Goal: Submit feedback/report problem: Submit feedback/report problem

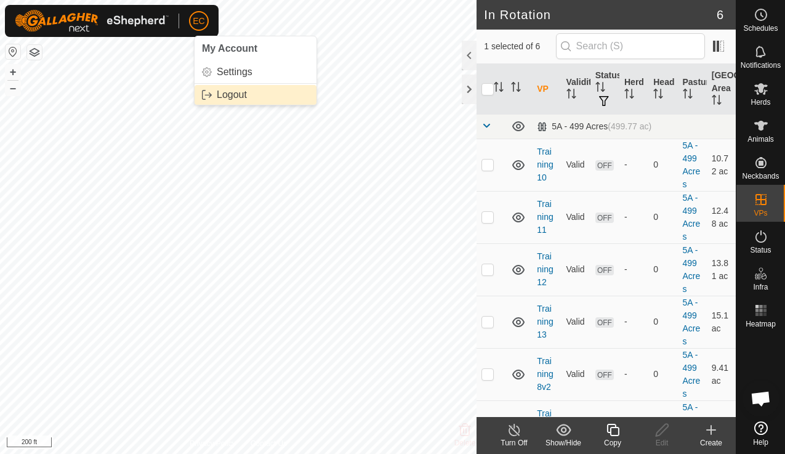
scroll to position [4503, 0]
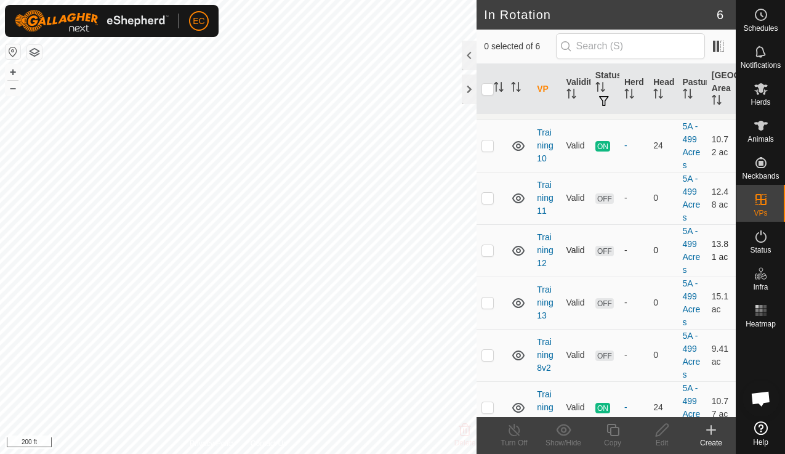
scroll to position [36, 0]
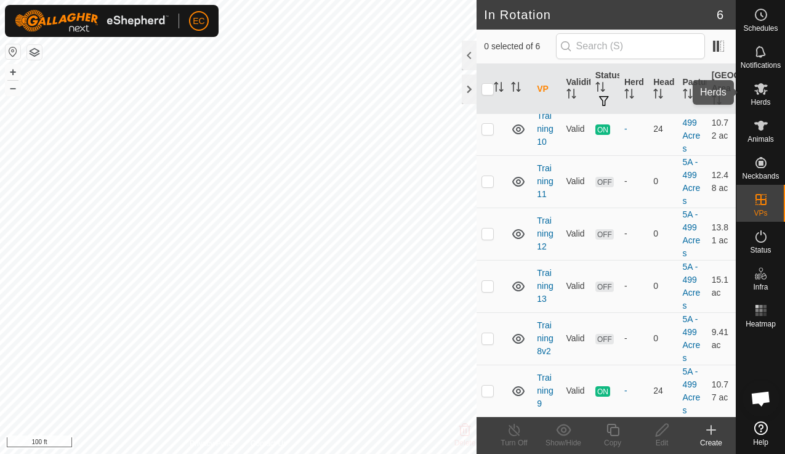
click at [761, 87] on icon at bounding box center [762, 89] width 14 height 12
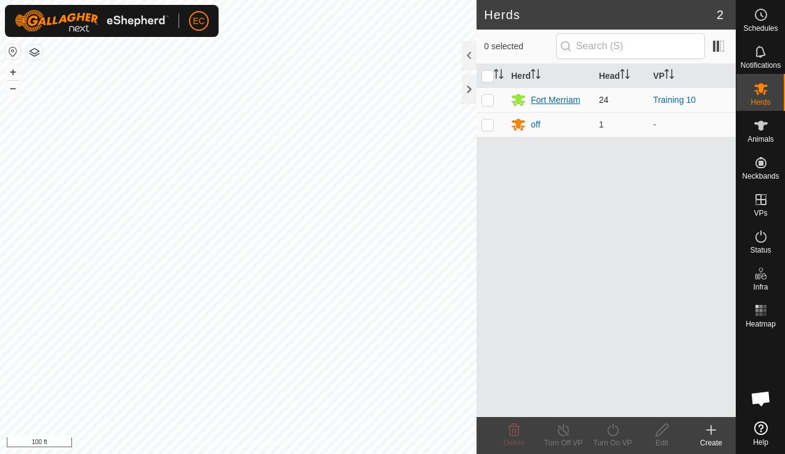
click at [548, 97] on div "Fort Merriam" at bounding box center [555, 100] width 49 height 13
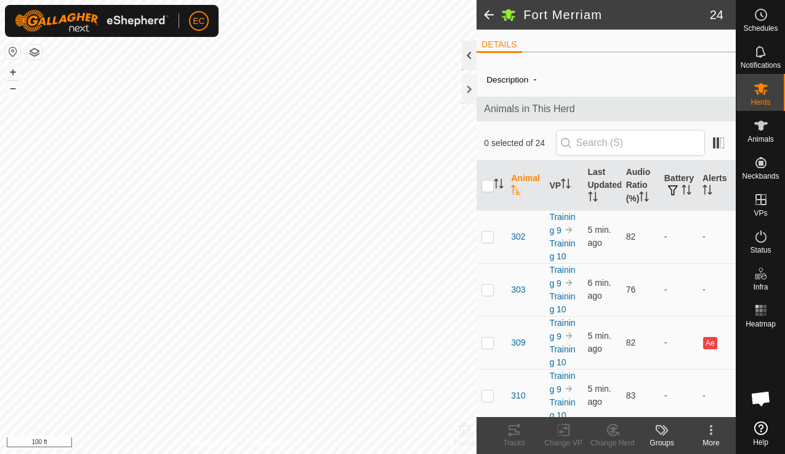
click at [469, 56] on div at bounding box center [469, 56] width 15 height 30
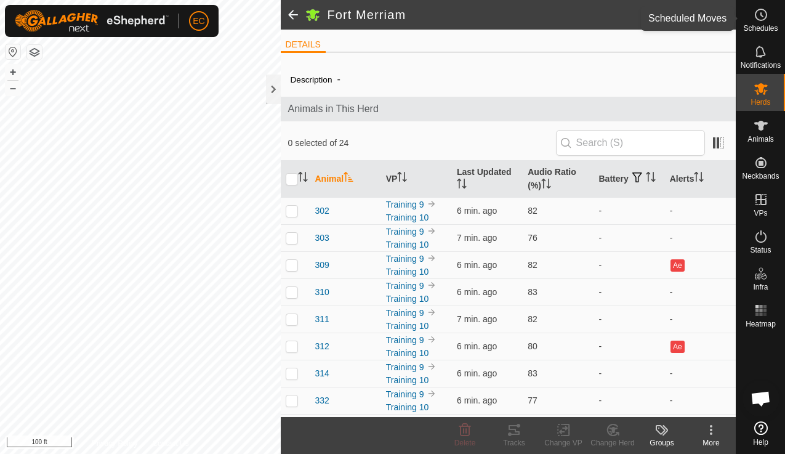
click at [755, 19] on icon at bounding box center [761, 14] width 15 height 15
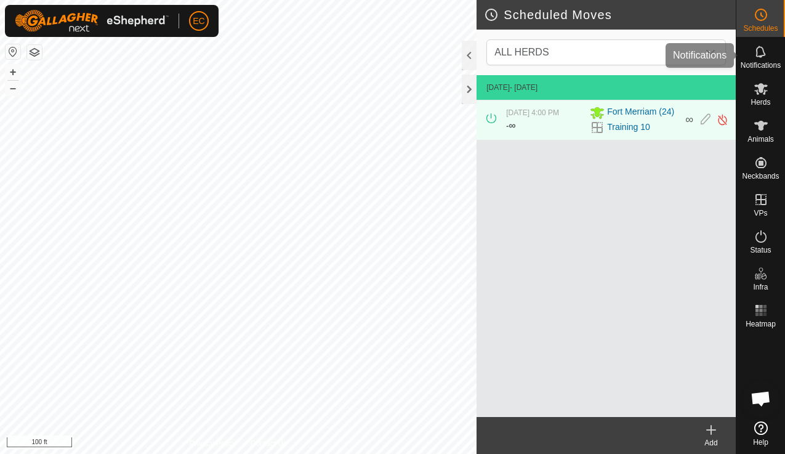
click at [757, 59] on es-notification-svg-icon at bounding box center [761, 52] width 22 height 20
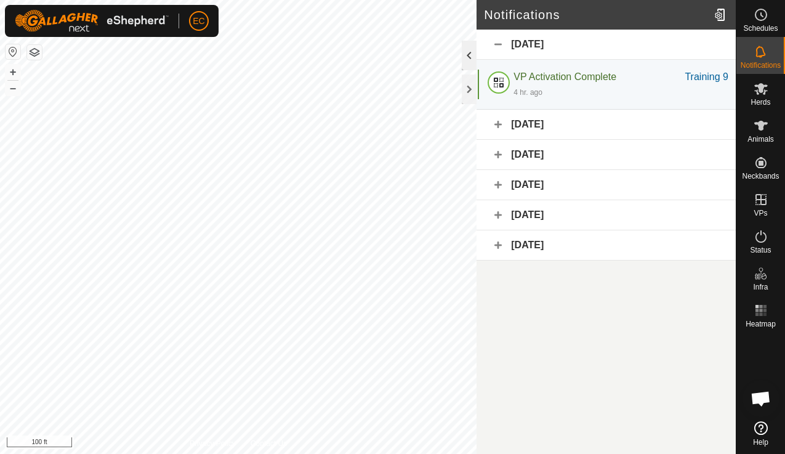
click at [472, 54] on div at bounding box center [469, 56] width 15 height 30
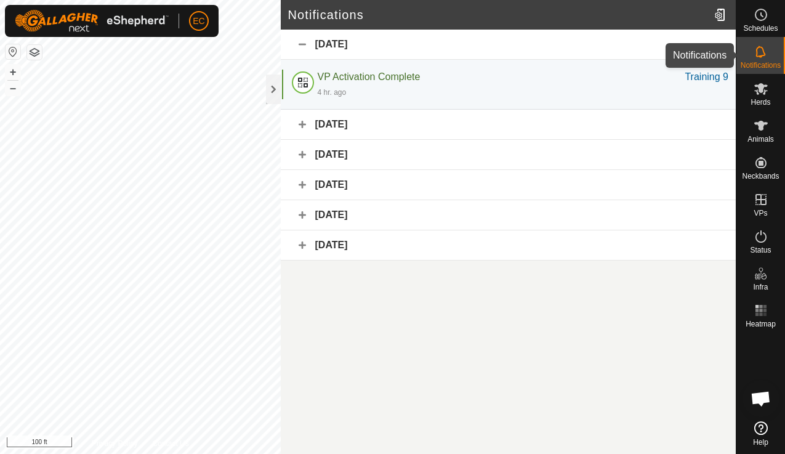
click at [755, 58] on icon at bounding box center [761, 51] width 15 height 15
click at [757, 30] on span "Schedules" at bounding box center [761, 28] width 34 height 7
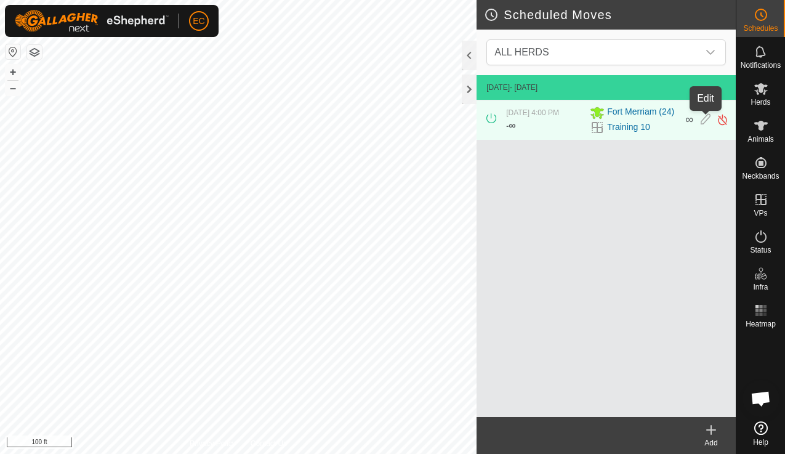
click at [705, 121] on icon at bounding box center [706, 119] width 10 height 13
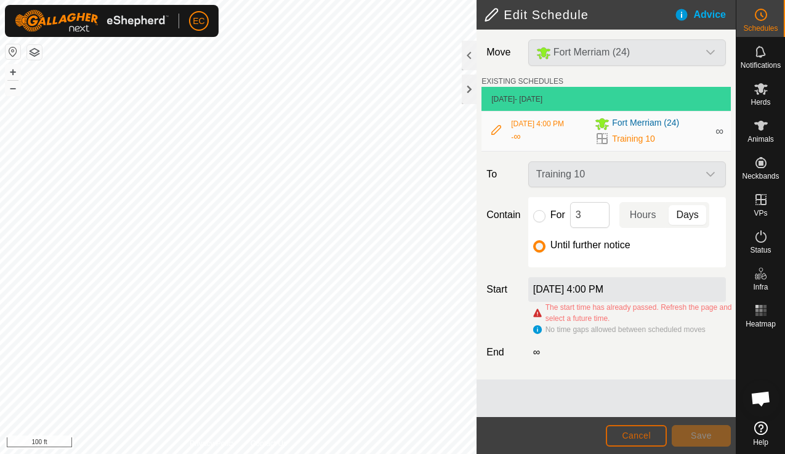
click at [646, 440] on span "Cancel" at bounding box center [636, 436] width 29 height 10
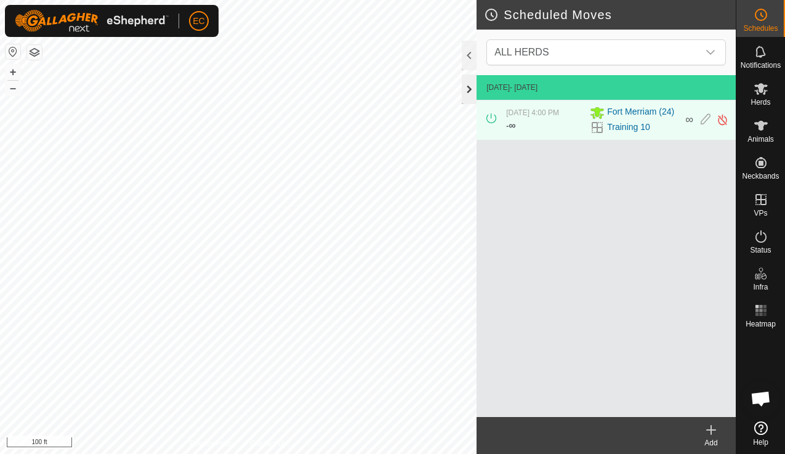
click at [464, 91] on div at bounding box center [469, 90] width 15 height 30
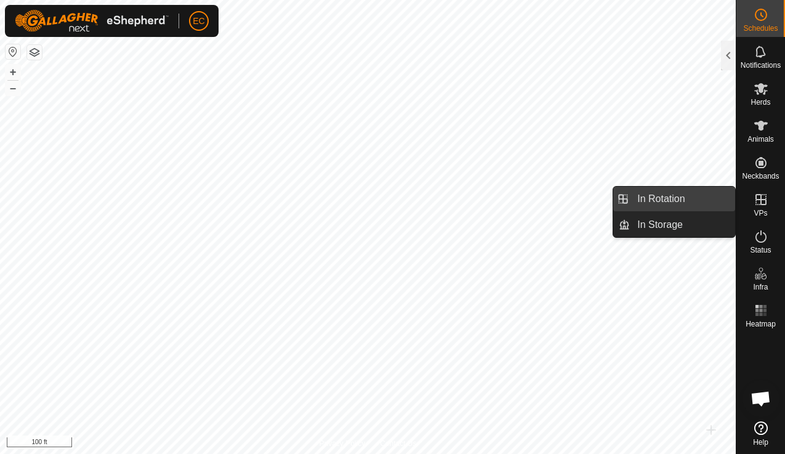
click at [687, 206] on link "In Rotation" at bounding box center [682, 199] width 105 height 25
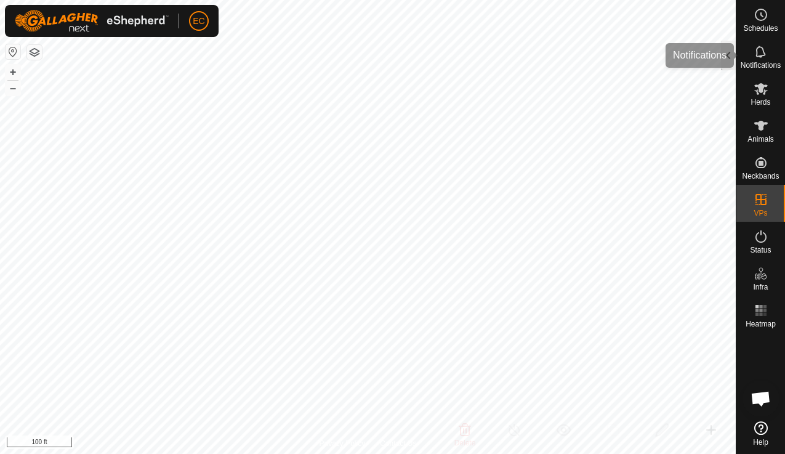
click at [734, 60] on div at bounding box center [728, 56] width 15 height 30
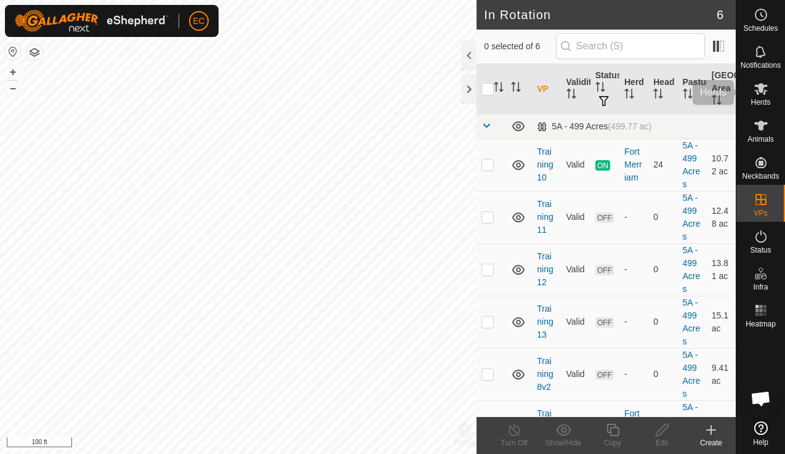
click at [761, 100] on span "Herds" at bounding box center [761, 102] width 20 height 7
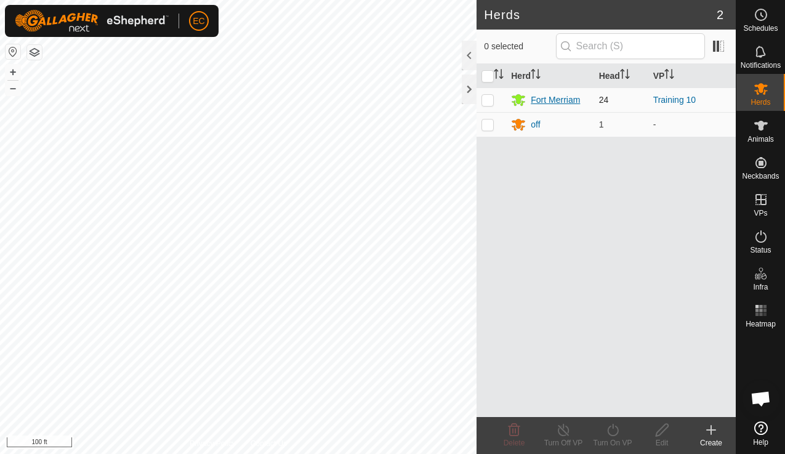
click at [557, 103] on div "Fort Merriam" at bounding box center [555, 100] width 49 height 13
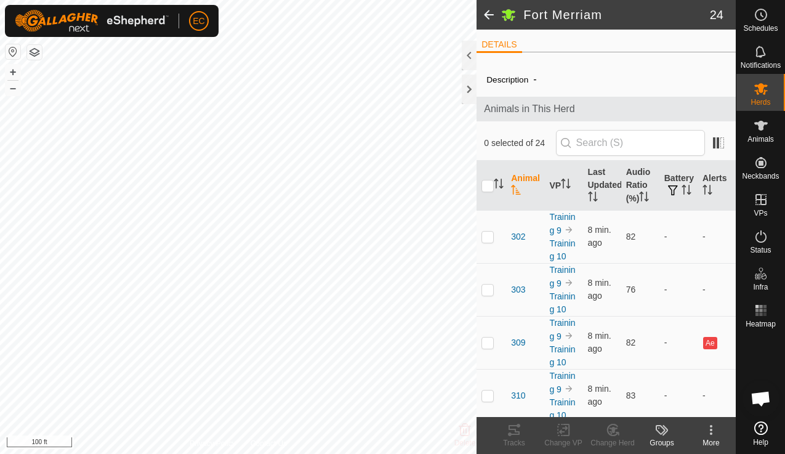
click at [491, 17] on span at bounding box center [489, 15] width 25 height 30
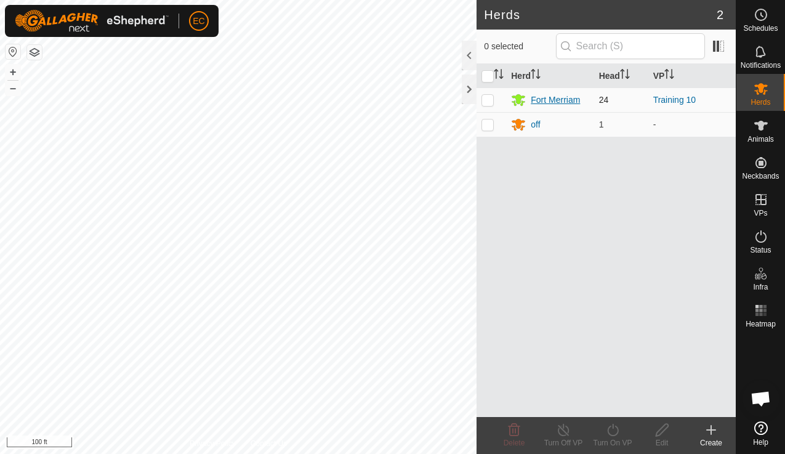
click at [559, 99] on div "Fort Merriam" at bounding box center [555, 100] width 49 height 13
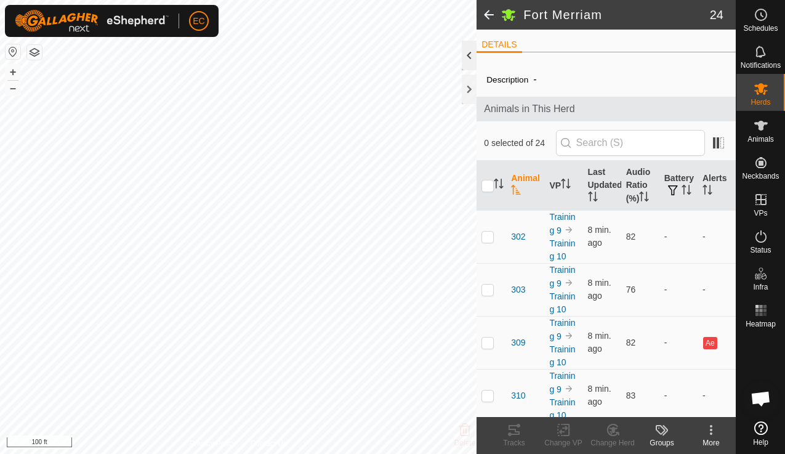
click at [468, 61] on div at bounding box center [469, 56] width 15 height 30
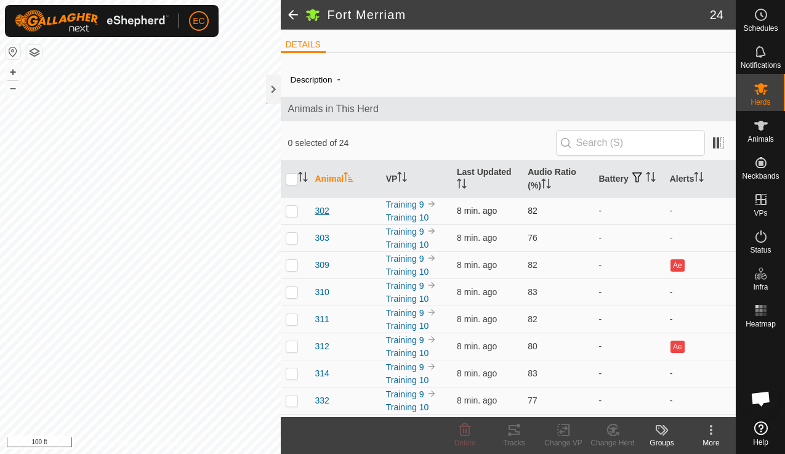
click at [322, 208] on span "302" at bounding box center [322, 211] width 14 height 13
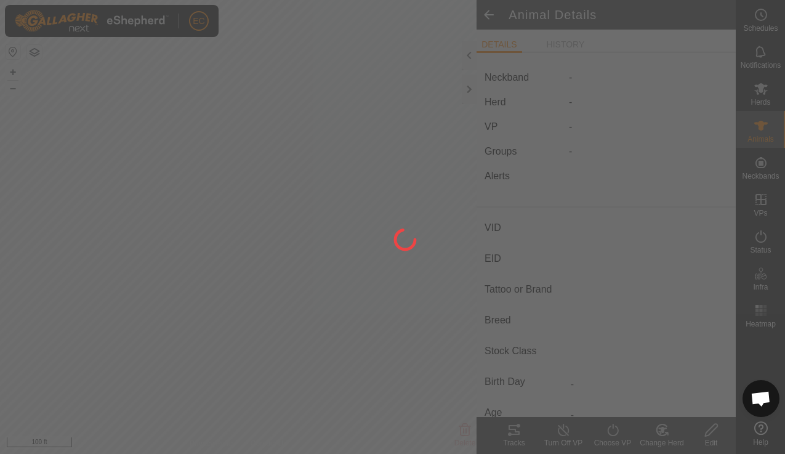
type input "302"
type input "-"
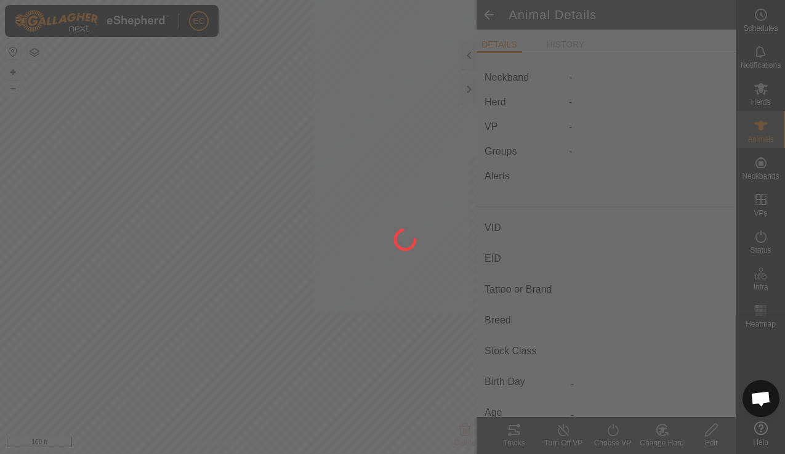
type input "-"
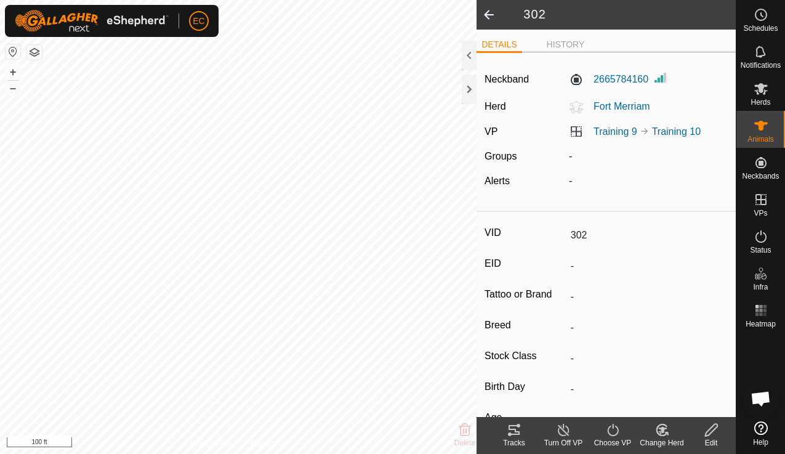
click at [490, 15] on span at bounding box center [489, 15] width 25 height 30
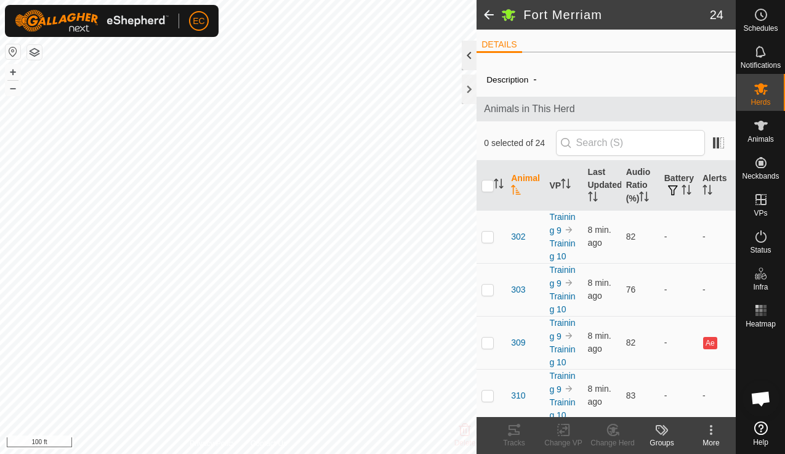
click at [467, 59] on div at bounding box center [469, 56] width 15 height 30
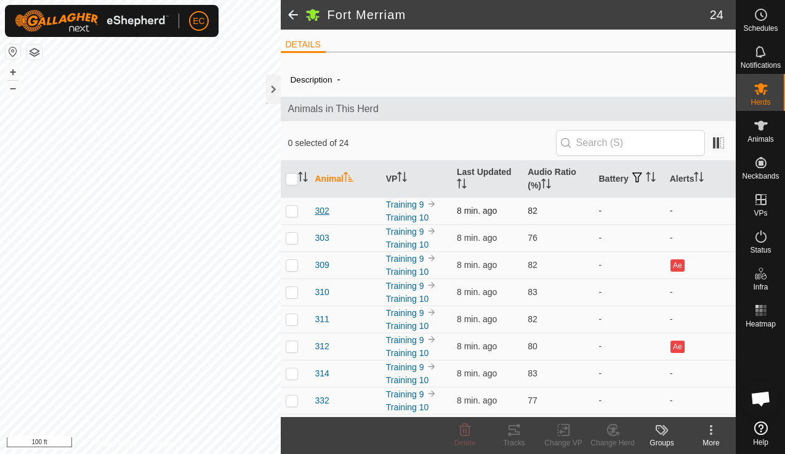
click at [326, 211] on span "302" at bounding box center [322, 211] width 14 height 13
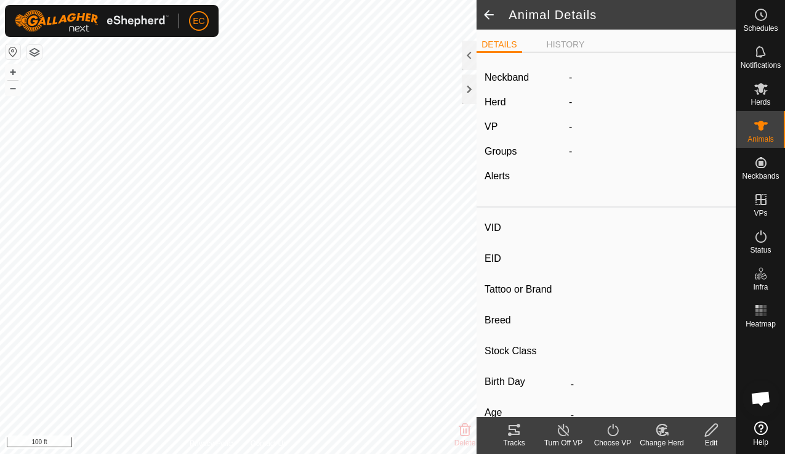
type input "302"
type input "-"
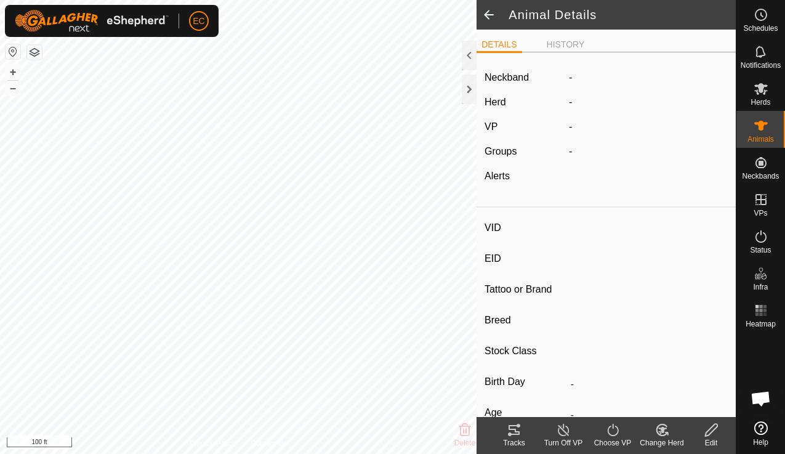
type input "-"
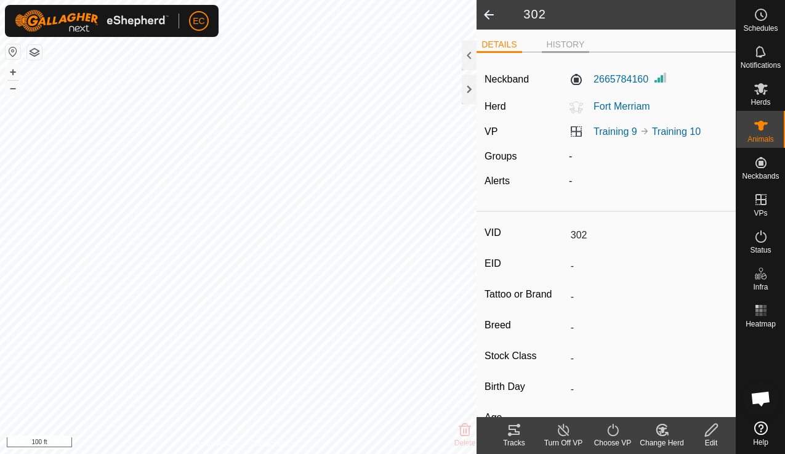
click at [562, 43] on li "HISTORY" at bounding box center [566, 45] width 48 height 15
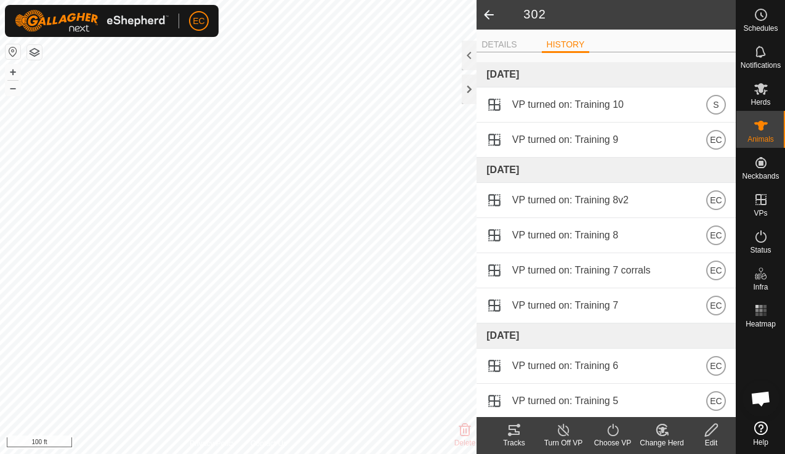
click at [492, 21] on span at bounding box center [489, 15] width 25 height 30
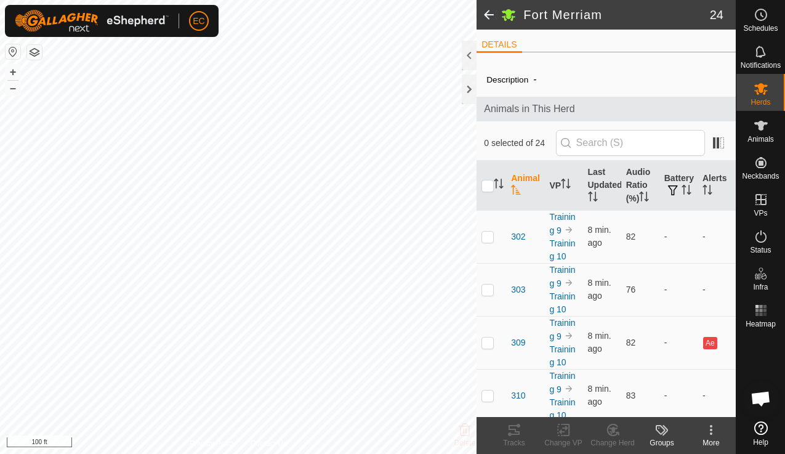
click at [492, 21] on span at bounding box center [489, 15] width 25 height 30
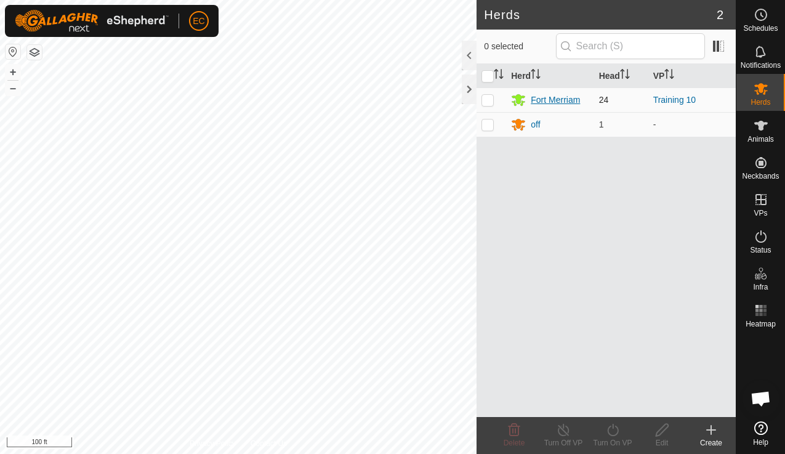
click at [554, 100] on div "Fort Merriam" at bounding box center [555, 100] width 49 height 13
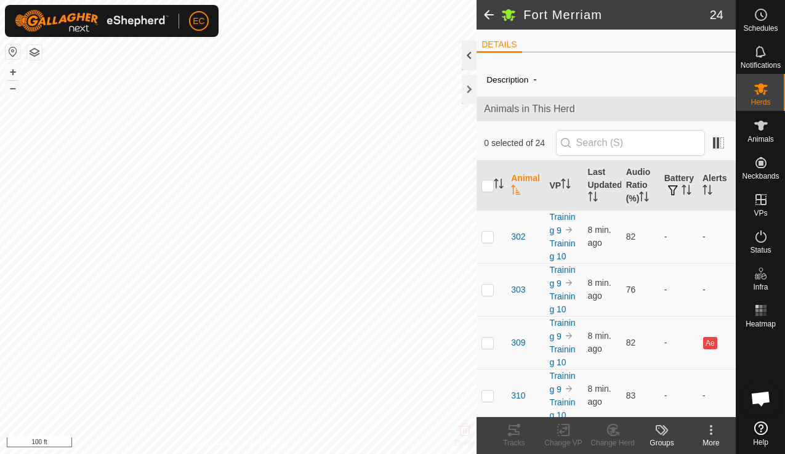
click at [466, 55] on div at bounding box center [469, 56] width 15 height 30
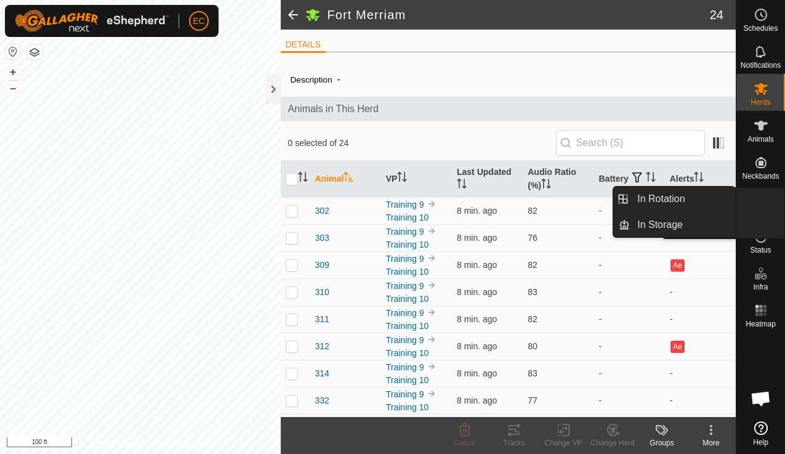
click at [752, 201] on es-virtualpaddocks-svg-icon at bounding box center [761, 200] width 22 height 20
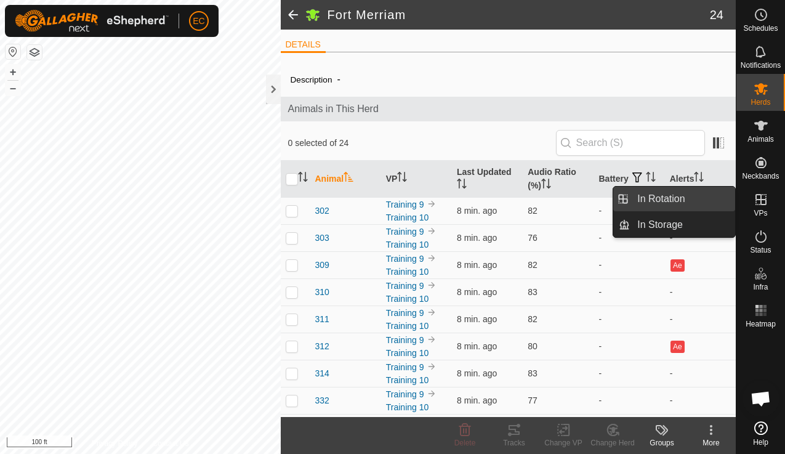
click at [700, 204] on link "In Rotation" at bounding box center [682, 199] width 105 height 25
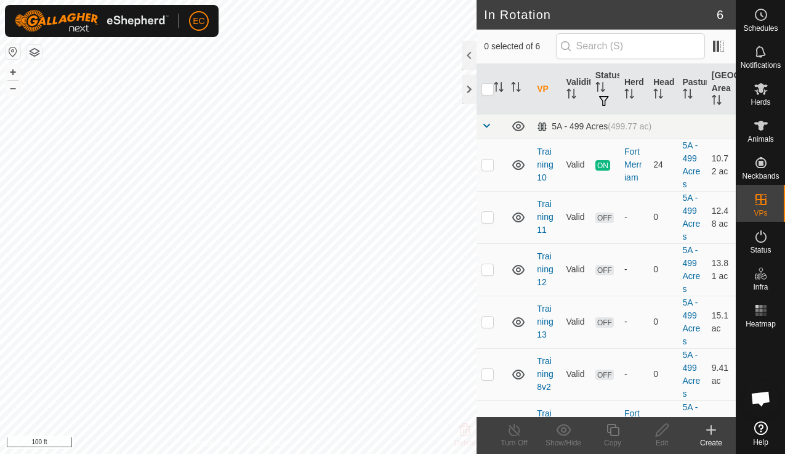
click at [708, 436] on icon at bounding box center [711, 430] width 15 height 15
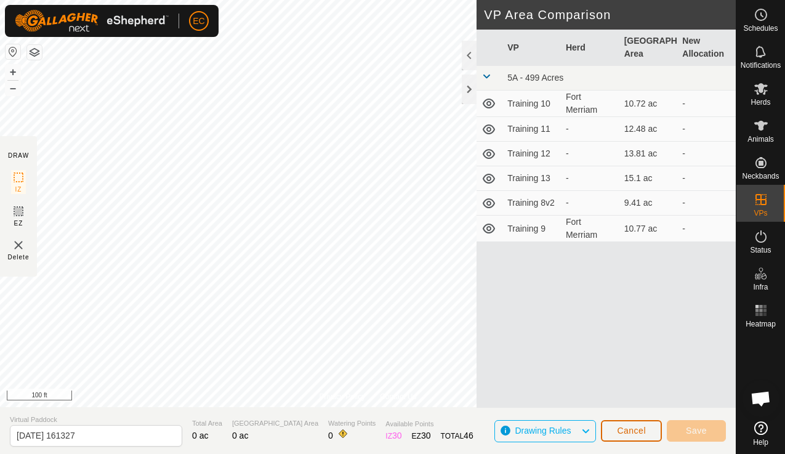
click at [625, 434] on span "Cancel" at bounding box center [631, 431] width 29 height 10
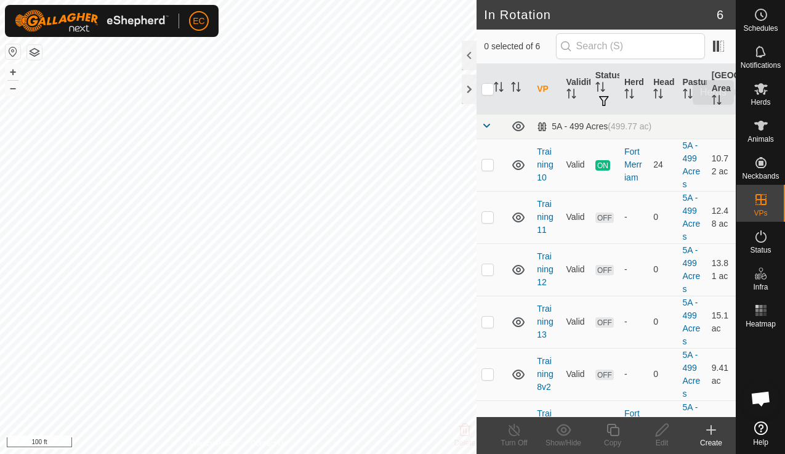
click at [764, 91] on icon at bounding box center [762, 89] width 14 height 12
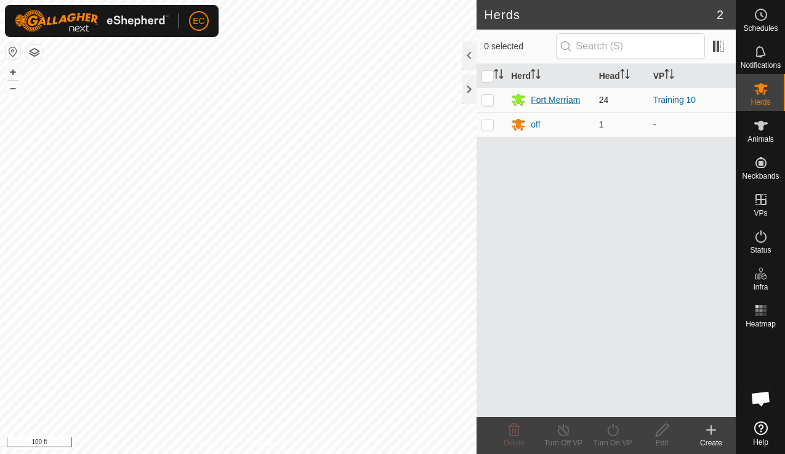
click at [567, 102] on div "Fort Merriam" at bounding box center [555, 100] width 49 height 13
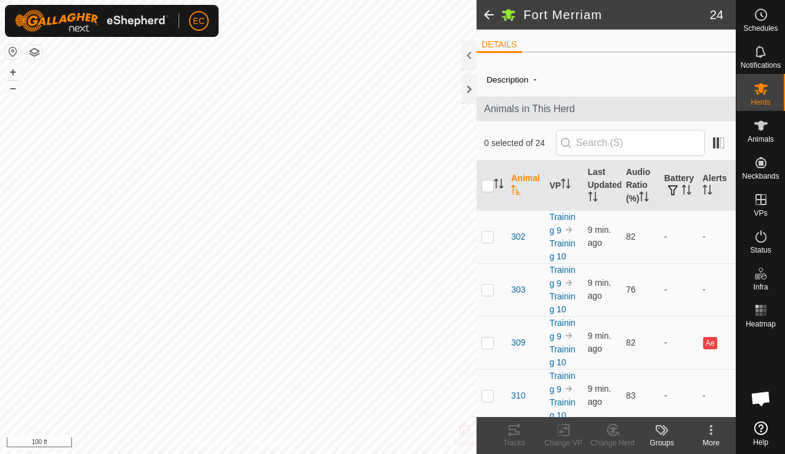
click at [490, 17] on span at bounding box center [489, 15] width 25 height 30
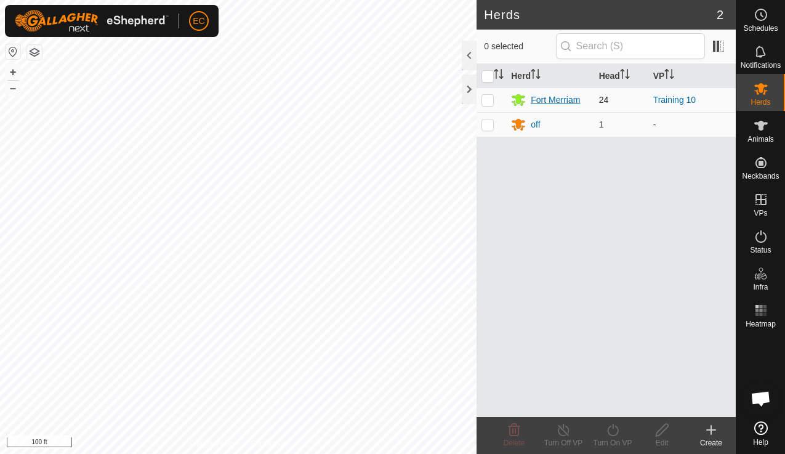
click at [549, 102] on div "Fort Merriam" at bounding box center [555, 100] width 49 height 13
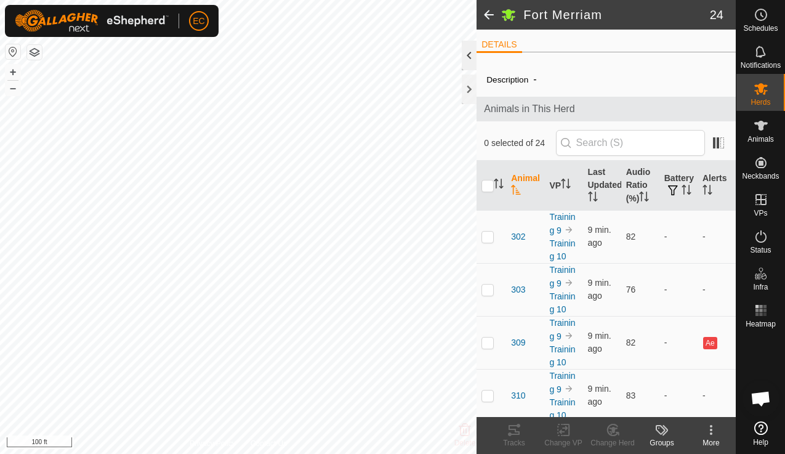
click at [469, 59] on div at bounding box center [469, 56] width 15 height 30
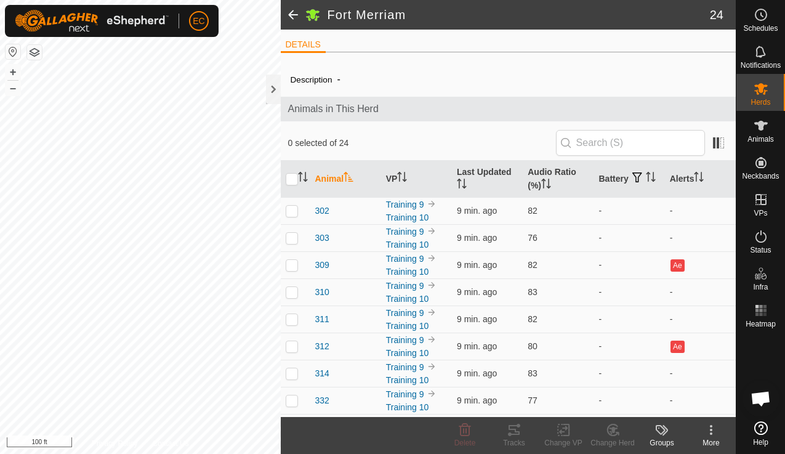
click at [763, 399] on span "Open chat" at bounding box center [761, 399] width 20 height 17
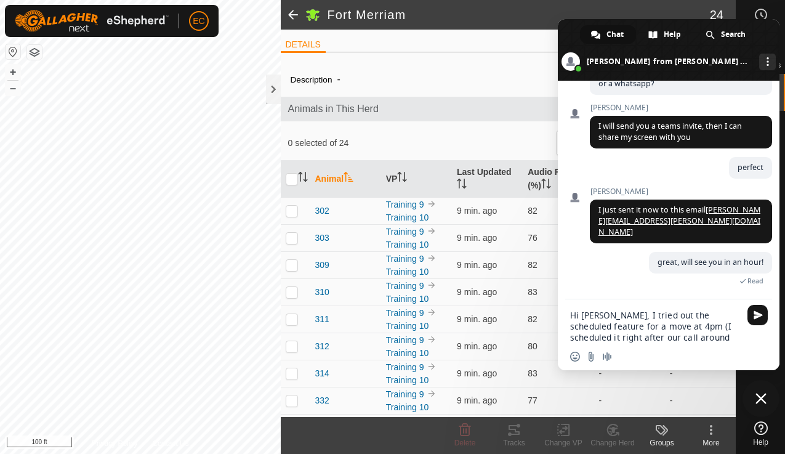
click at [685, 326] on textarea "Hi Natasha, I tried out the scheduled feature for a move at 4pm (I scheduled it…" at bounding box center [655, 326] width 170 height 33
drag, startPoint x: 734, startPoint y: 328, endPoint x: 686, endPoint y: 328, distance: 48.1
click at [686, 328] on textarea "Hi Natasha, I tried out the scheduled feature for a move at 4pm (I scheduled it…" at bounding box center [655, 326] width 170 height 33
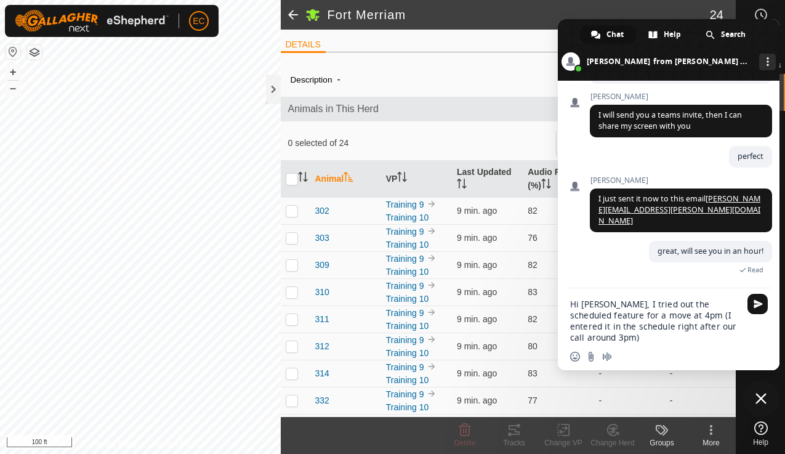
click at [683, 334] on textarea "Hi Natasha, I tried out the scheduled feature for a move at 4pm (I entered it i…" at bounding box center [655, 321] width 170 height 44
click at [674, 311] on textarea "Hi Natasha, I tried out the scheduled feature for a move at 4pm (I entered it i…" at bounding box center [655, 321] width 170 height 44
click at [686, 339] on textarea "Hi Natasha, I tried out the scheduled feature for a move at 4pm PST (I entered …" at bounding box center [655, 321] width 170 height 44
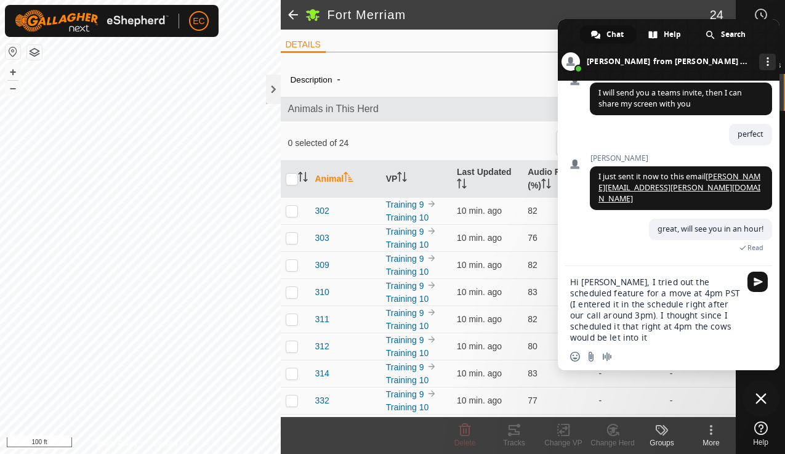
click at [577, 325] on textarea "Hi Natasha, I tried out the scheduled feature for a move at 4pm PST (I entered …" at bounding box center [655, 310] width 170 height 67
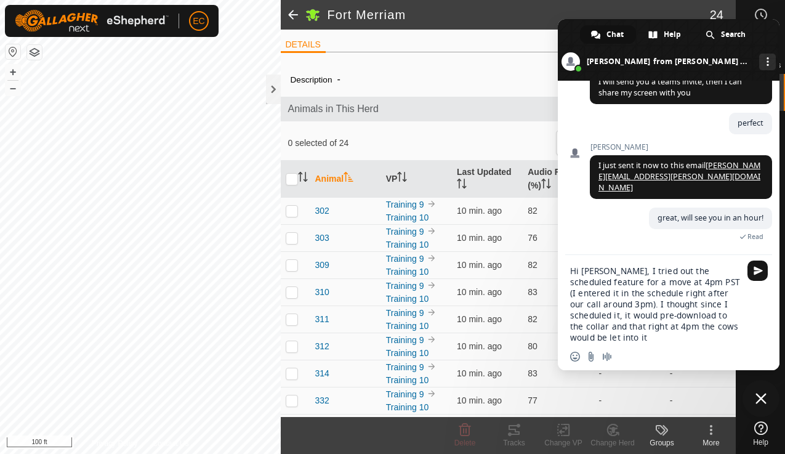
drag, startPoint x: 609, startPoint y: 336, endPoint x: 628, endPoint y: 307, distance: 34.2
click at [628, 307] on textarea "Hi Natasha, I tried out the scheduled feature for a move at 4pm PST (I entered …" at bounding box center [655, 305] width 170 height 78
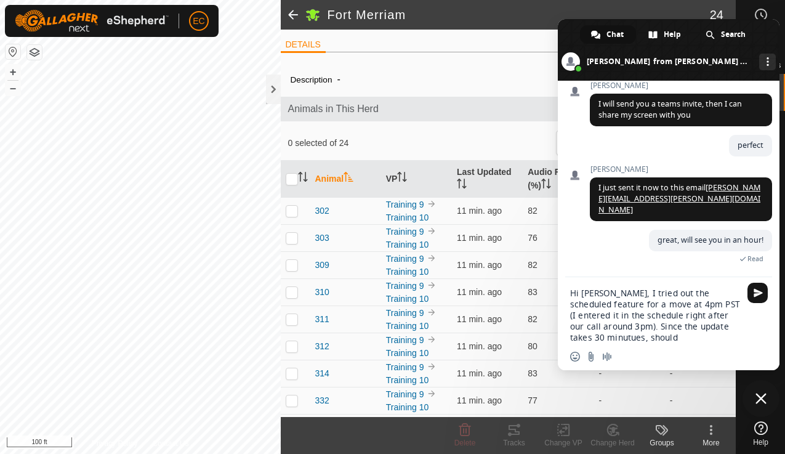
click at [622, 328] on textarea "Hi Natasha, I tried out the scheduled feature for a move at 4pm PST (I entered …" at bounding box center [655, 315] width 170 height 55
click at [693, 307] on textarea "Hi Natasha, I tried out the scheduled feature for a move at 4pm PST (I entered …" at bounding box center [655, 315] width 170 height 55
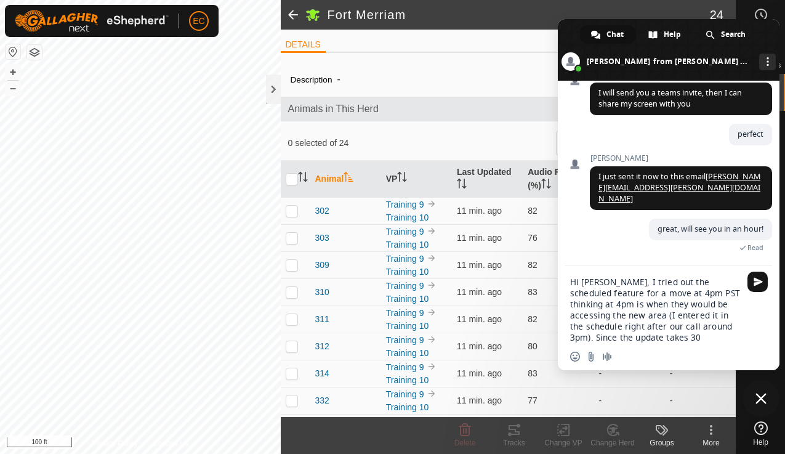
click at [740, 331] on div "Hi Natasha, I tried out the scheduled feature for a move at 4pm PST thinking at…" at bounding box center [669, 305] width 222 height 79
drag, startPoint x: 718, startPoint y: 336, endPoint x: 704, endPoint y: 327, distance: 16.6
click at [704, 327] on textarea "Hi Natasha, I tried out the scheduled feature for a move at 4pm PST thinking at…" at bounding box center [655, 310] width 170 height 67
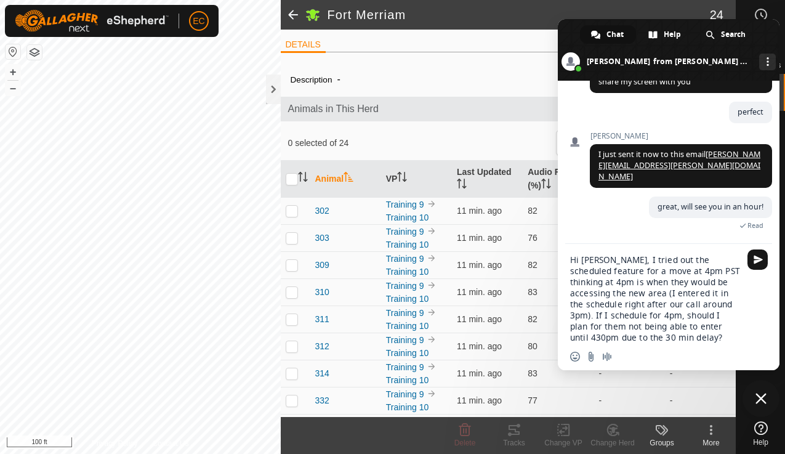
type textarea "Hi Natasha, I tried out the scheduled feature for a move at 4pm PST thinking at…"
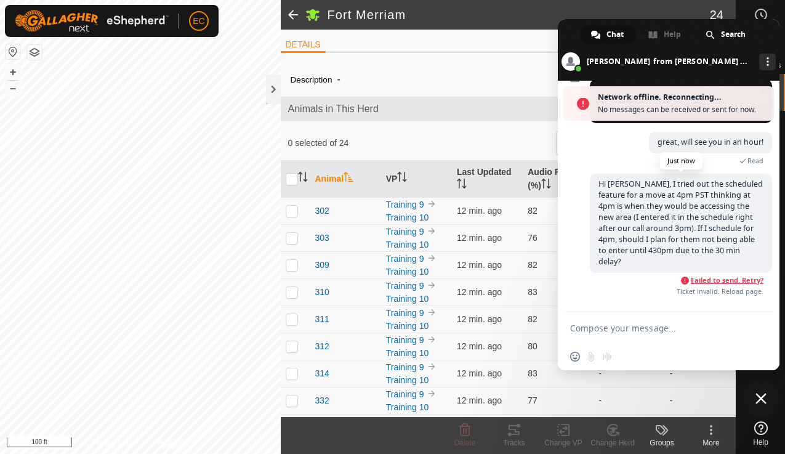
scroll to position [4667, 0]
click at [739, 282] on span "Failed to send. Retry?" at bounding box center [727, 280] width 73 height 9
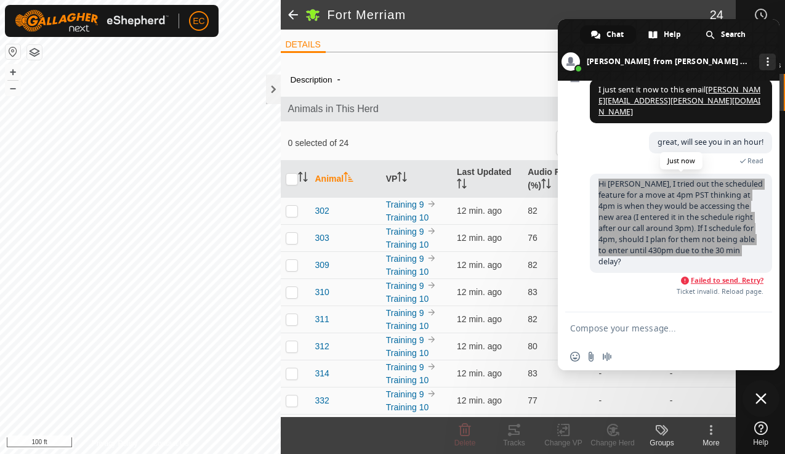
drag, startPoint x: 752, startPoint y: 261, endPoint x: 598, endPoint y: 192, distance: 169.3
click at [598, 192] on span "Hi Natasha, I tried out the scheduled feature for a move at 4pm PST thinking at…" at bounding box center [681, 223] width 182 height 99
copy span "Hi Natasha, I tried out the scheduled feature for a move at 4pm PST thinking at…"
click at [607, 31] on span "Chat" at bounding box center [615, 34] width 17 height 18
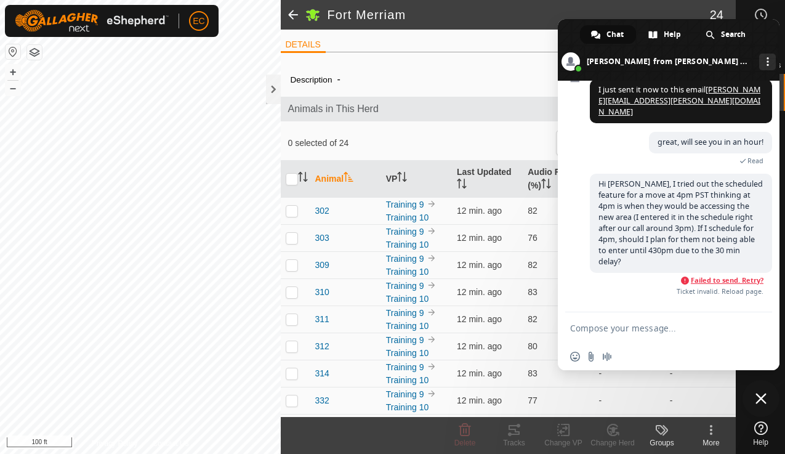
click at [610, 34] on span "Chat" at bounding box center [615, 34] width 17 height 18
click at [763, 47] on span at bounding box center [669, 50] width 222 height 62
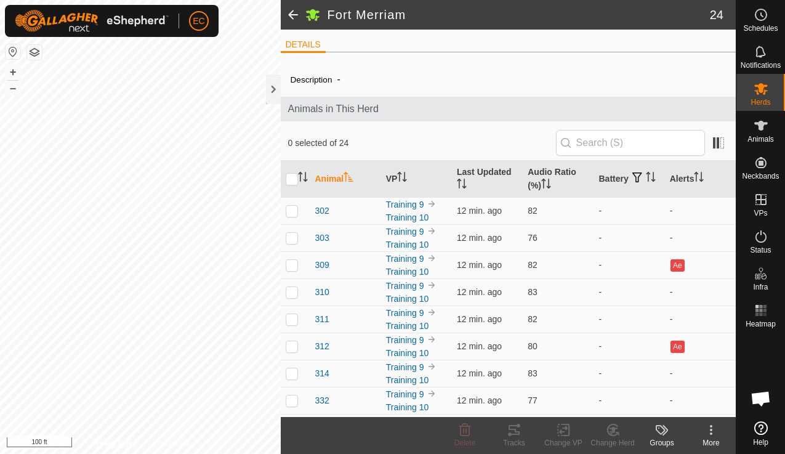
click at [769, 396] on span "Open chat" at bounding box center [761, 399] width 20 height 17
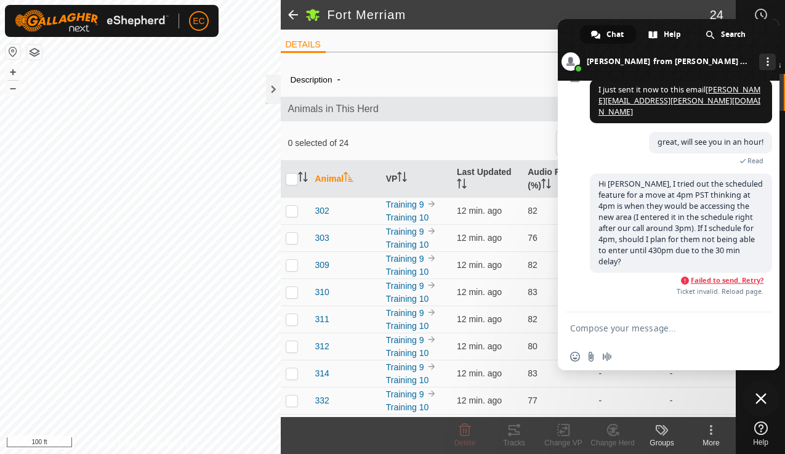
click at [614, 29] on span "Chat" at bounding box center [615, 34] width 17 height 18
click at [660, 32] on div "Help" at bounding box center [666, 34] width 56 height 18
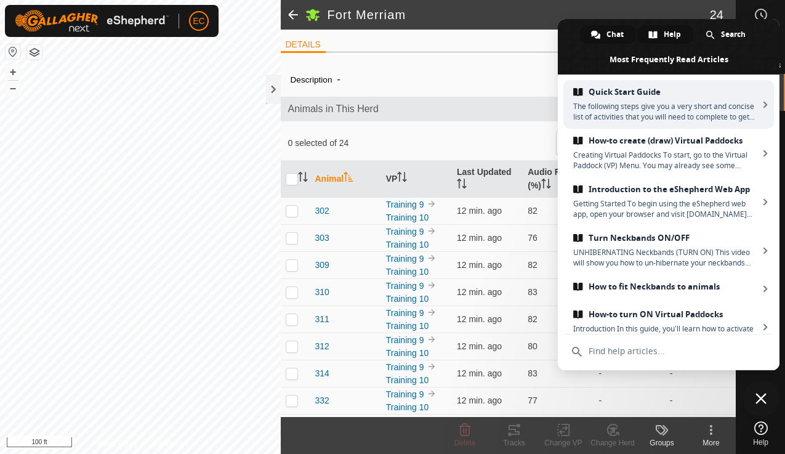
click at [618, 34] on span "Chat" at bounding box center [615, 34] width 17 height 18
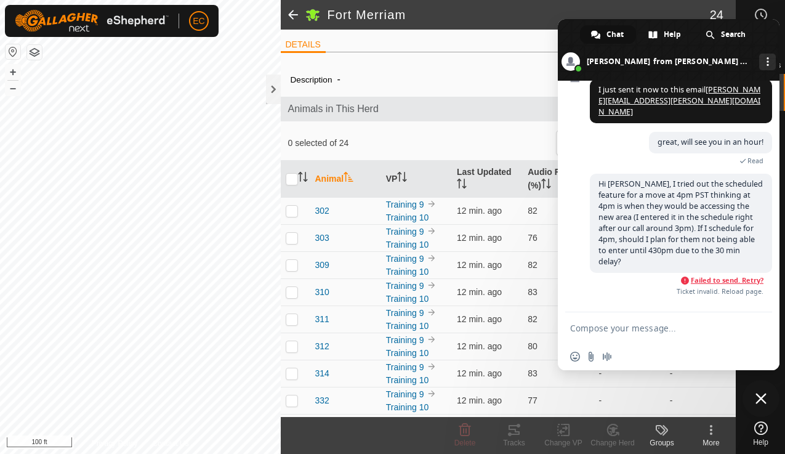
paste textarea "Hi Natasha, I tried out the scheduled feature for a move at 4pm PST thinking at…"
type textarea "Hi Natasha, I tried out the scheduled feature for a move at 4pm PST thinking at…"
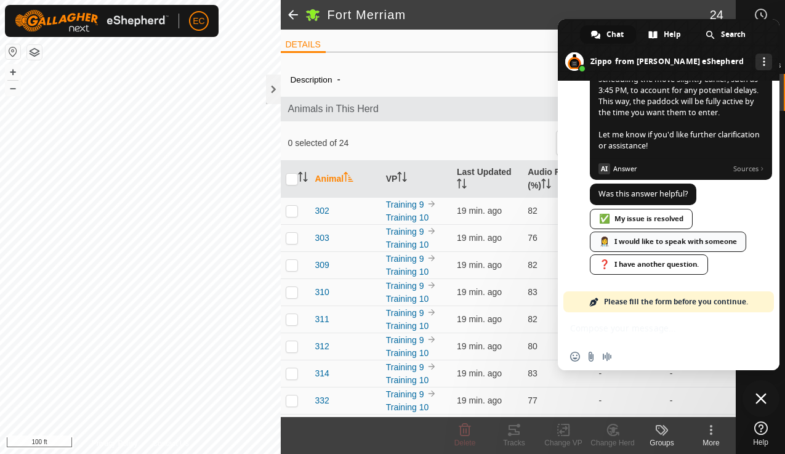
scroll to position [5104, 0]
